Goal: Information Seeking & Learning: Learn about a topic

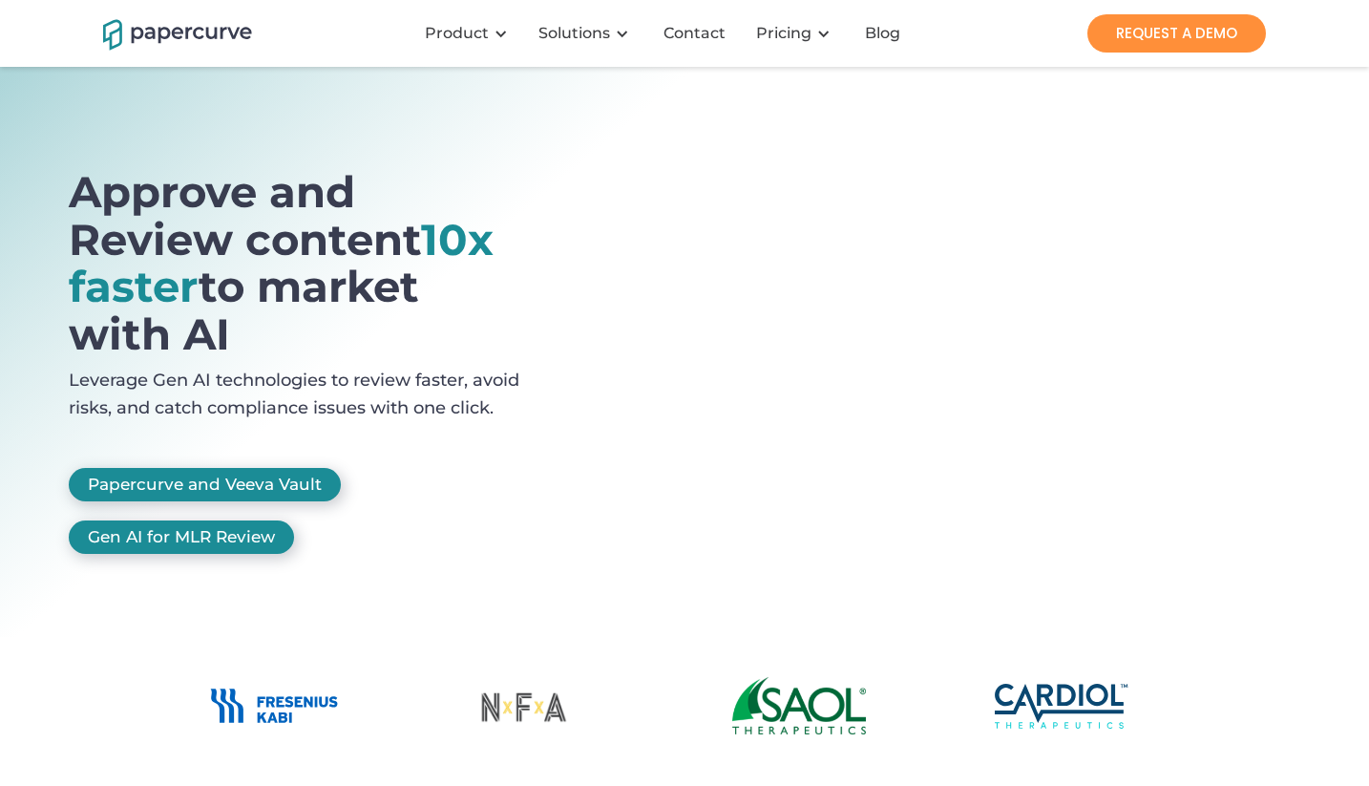
click at [1293, 737] on div at bounding box center [684, 735] width 1369 height 196
click at [163, 532] on link "Gen AI for MLR Review" at bounding box center [181, 536] width 225 height 33
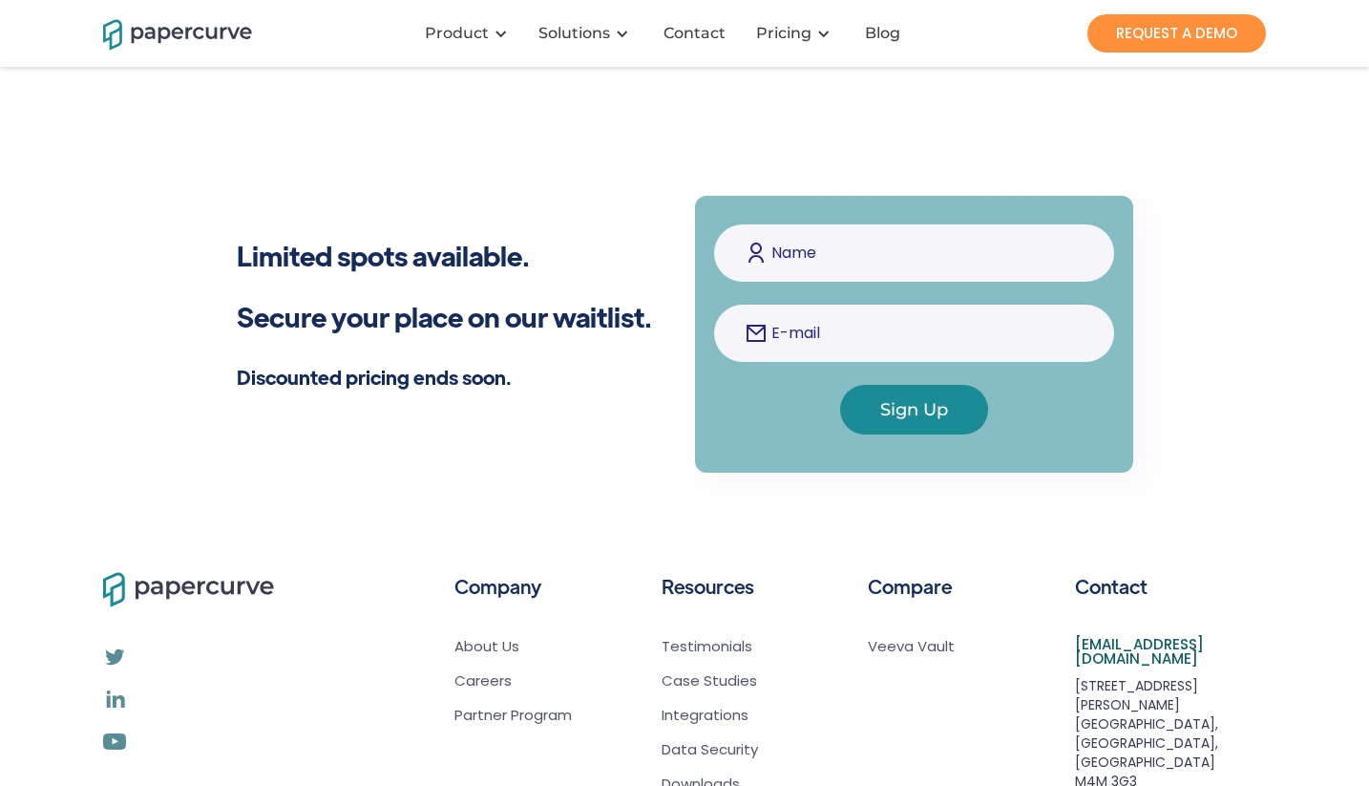
scroll to position [909, 0]
